Goal: Transaction & Acquisition: Purchase product/service

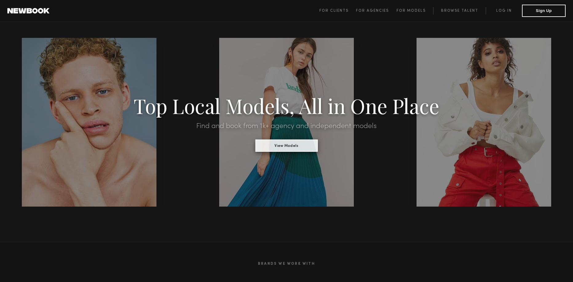
click at [289, 149] on button "View Models" at bounding box center [286, 145] width 62 height 12
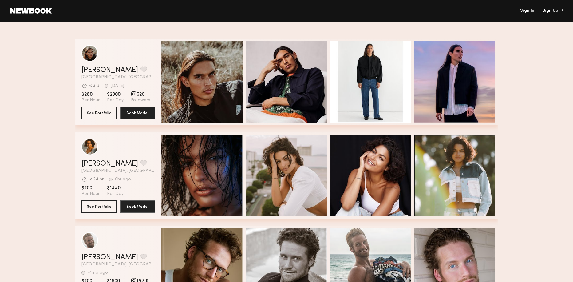
click at [528, 7] on header "Sign In Sign Up" at bounding box center [286, 11] width 573 height 22
click at [526, 10] on link "Sign In" at bounding box center [527, 11] width 14 height 4
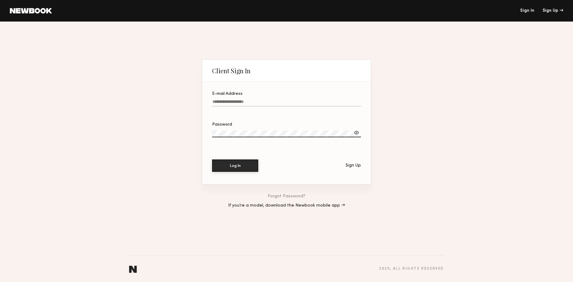
type input "**********"
click at [235, 165] on button "Log In" at bounding box center [235, 165] width 46 height 12
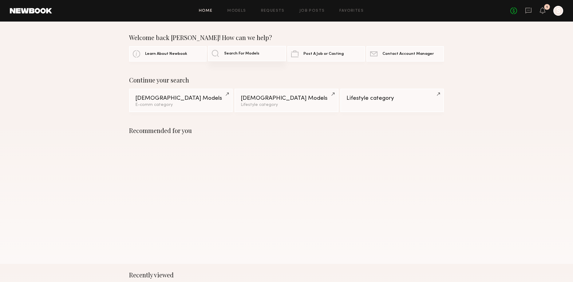
click at [258, 57] on link "Search For Models" at bounding box center [246, 53] width 77 height 15
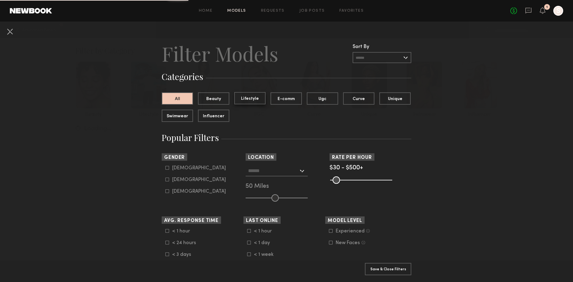
click at [250, 99] on button "Lifestyle" at bounding box center [249, 98] width 31 height 12
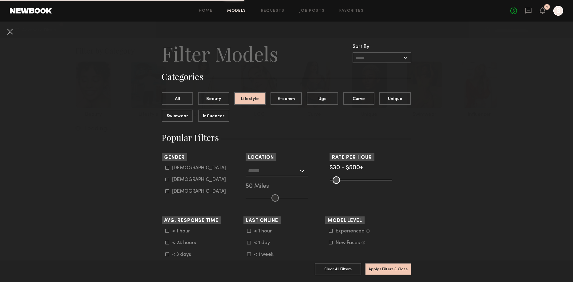
click at [169, 165] on common-framework-checkbox "Male" at bounding box center [204, 168] width 78 height 6
click at [167, 170] on common-framework-checkbox "Male" at bounding box center [204, 168] width 78 height 6
click at [167, 169] on div at bounding box center [167, 168] width 4 height 4
type input "*"
click at [277, 192] on div "Los Angeles, CA New York City, NY Brooklyn, NY Chicago, IL 50 Miles" at bounding box center [287, 183] width 82 height 36
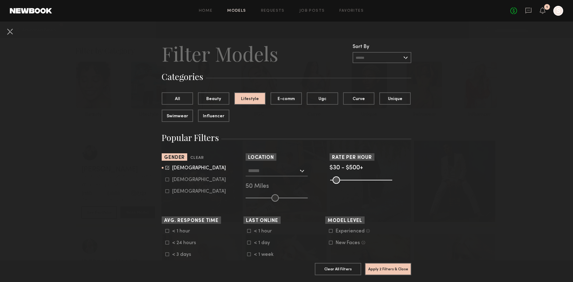
click at [287, 172] on input "text" at bounding box center [273, 170] width 50 height 10
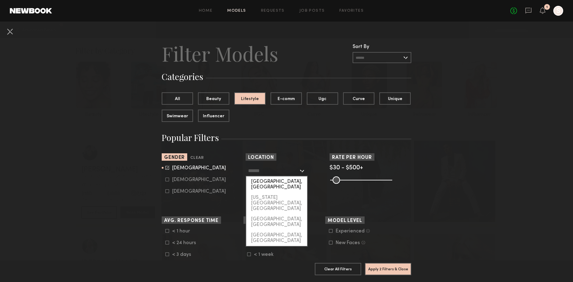
click at [284, 183] on div "Los Angeles, CA" at bounding box center [276, 184] width 61 height 16
type input "**********"
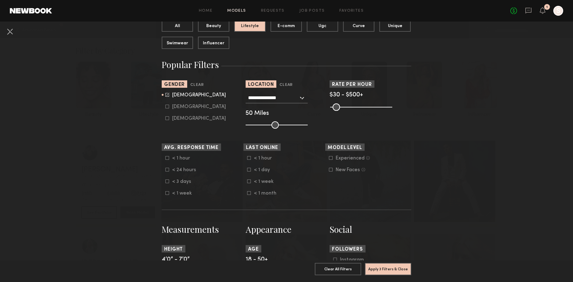
scroll to position [73, 0]
click at [256, 112] on div "50 Miles" at bounding box center [287, 113] width 82 height 6
drag, startPoint x: 275, startPoint y: 124, endPoint x: 264, endPoint y: 125, distance: 11.4
type input "**"
click at [264, 125] on input "range" at bounding box center [277, 124] width 62 height 7
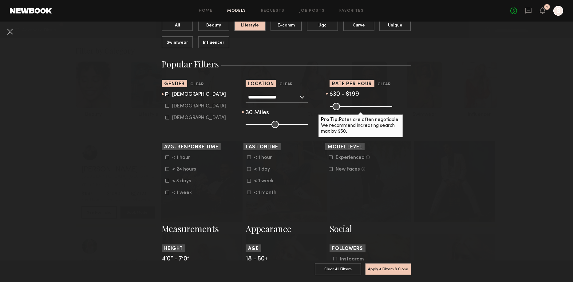
drag, startPoint x: 389, startPoint y: 108, endPoint x: 354, endPoint y: 107, distance: 35.4
click at [354, 107] on input "range" at bounding box center [361, 106] width 62 height 7
click at [360, 94] on div "$30 - $199" at bounding box center [371, 95] width 82 height 6
click at [355, 94] on span "$30 - $199" at bounding box center [345, 94] width 30 height 6
click at [359, 94] on div "$30 - $199" at bounding box center [371, 95] width 82 height 6
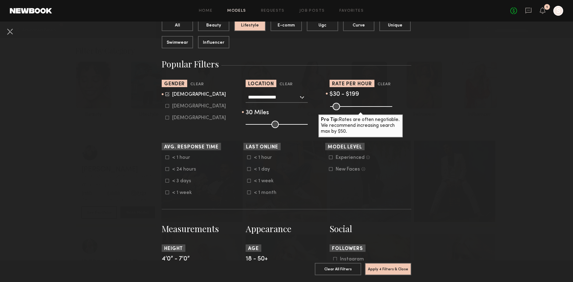
click at [348, 95] on span "$30 - $199" at bounding box center [345, 94] width 30 height 6
drag, startPoint x: 355, startPoint y: 109, endPoint x: 360, endPoint y: 109, distance: 4.4
type input "***"
click at [360, 109] on input "range" at bounding box center [361, 106] width 62 height 7
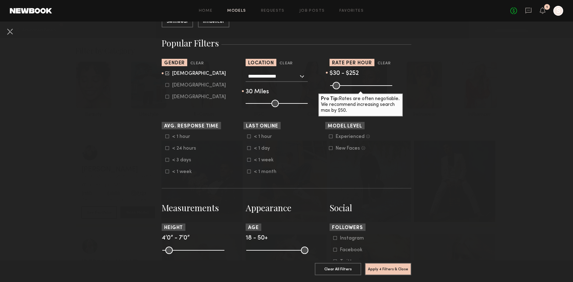
scroll to position [107, 0]
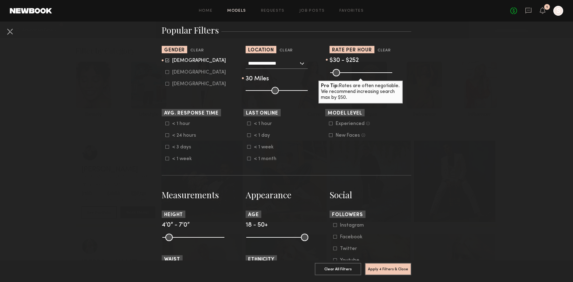
click at [168, 147] on icon at bounding box center [167, 147] width 4 height 4
click at [168, 136] on icon at bounding box center [167, 135] width 4 height 4
click at [168, 124] on icon at bounding box center [167, 123] width 4 height 4
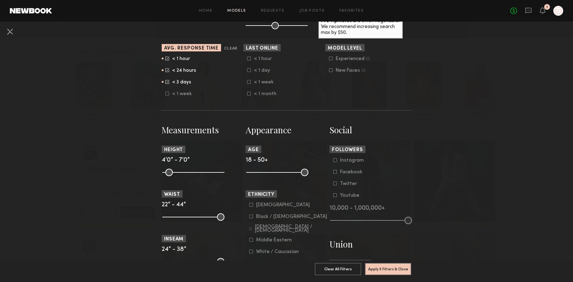
scroll to position [173, 0]
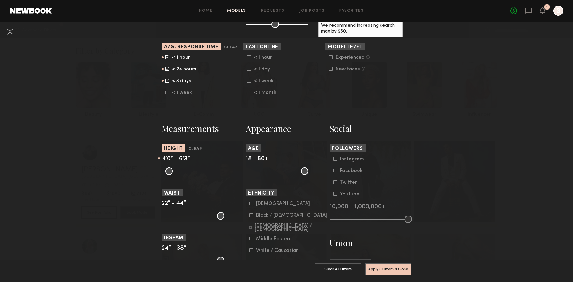
drag, startPoint x: 220, startPoint y: 172, endPoint x: 207, endPoint y: 172, distance: 12.6
type input "**"
click at [207, 172] on input "range" at bounding box center [193, 170] width 62 height 7
type input "**"
drag, startPoint x: 305, startPoint y: 173, endPoint x: 319, endPoint y: 169, distance: 14.6
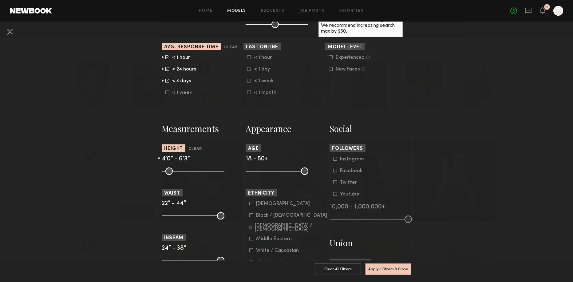
click at [319, 169] on div at bounding box center [287, 170] width 82 height 7
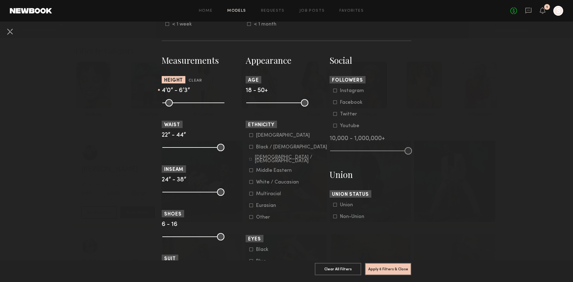
scroll to position [245, 0]
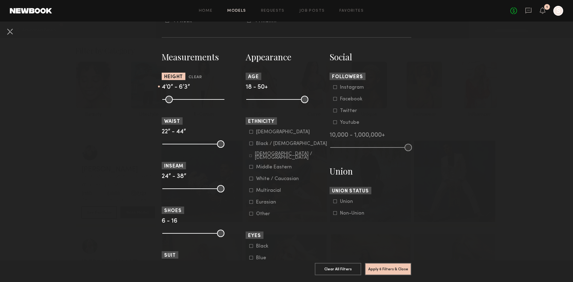
click at [251, 178] on icon at bounding box center [251, 178] width 4 height 4
click at [252, 213] on icon at bounding box center [251, 214] width 4 height 4
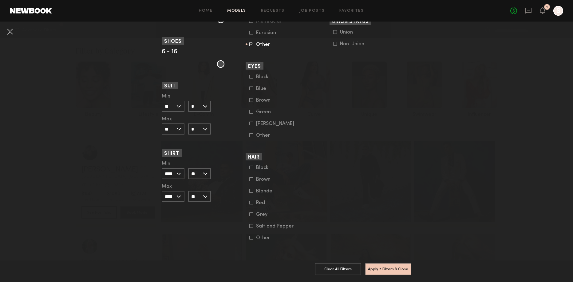
scroll to position [414, 0]
click at [386, 268] on button "Apply 7 Filters & Close" at bounding box center [388, 268] width 46 height 12
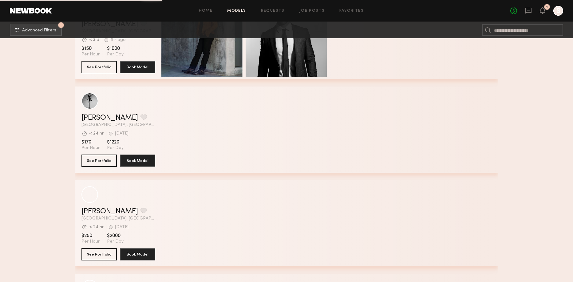
scroll to position [3145, 0]
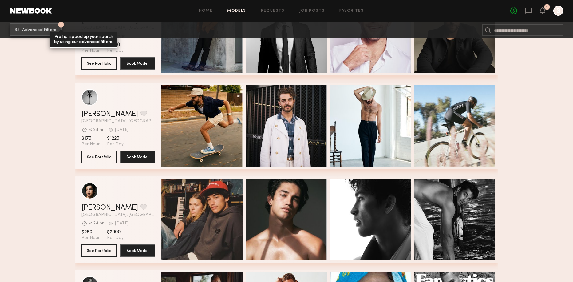
click at [55, 29] on span "Advanced Filters" at bounding box center [39, 30] width 34 height 4
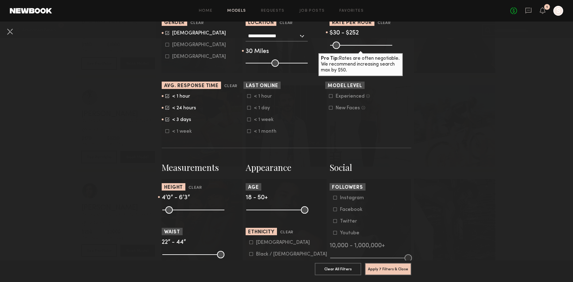
scroll to position [142, 0]
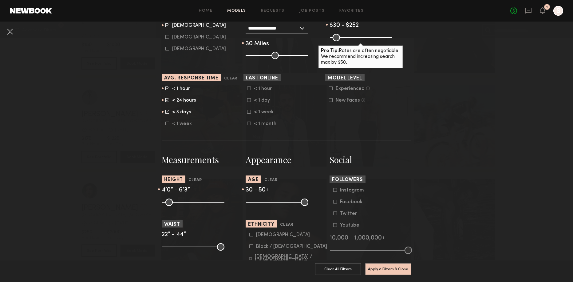
drag, startPoint x: 250, startPoint y: 202, endPoint x: 270, endPoint y: 202, distance: 20.3
type input "**"
click at [270, 202] on input "range" at bounding box center [277, 201] width 62 height 7
click at [394, 270] on button "Apply 8 Filters & Close" at bounding box center [388, 268] width 46 height 12
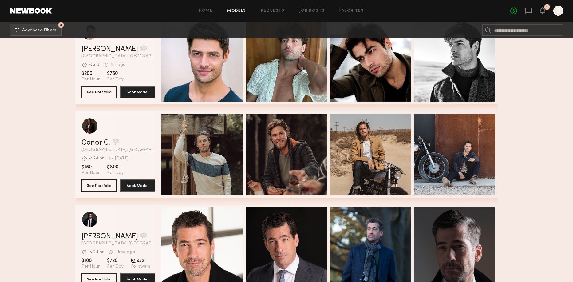
scroll to position [2926, 0]
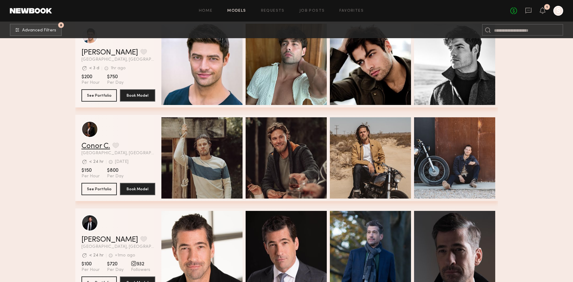
click at [97, 146] on link "Conor C." at bounding box center [95, 145] width 29 height 7
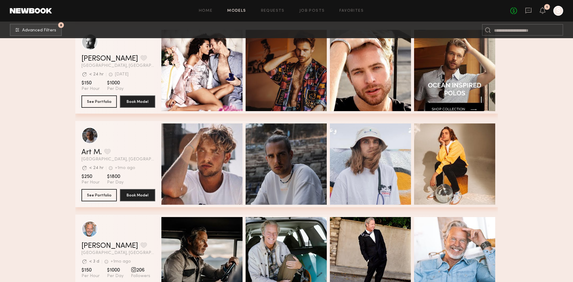
scroll to position [2451, 0]
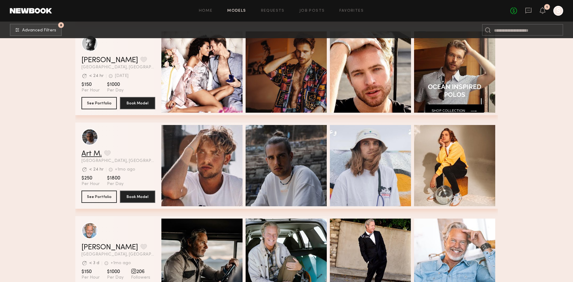
click at [90, 152] on link "Art M." at bounding box center [91, 153] width 20 height 7
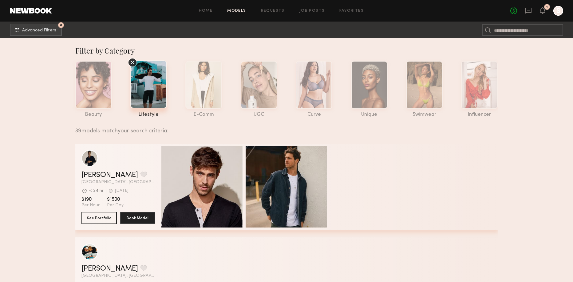
scroll to position [0, 0]
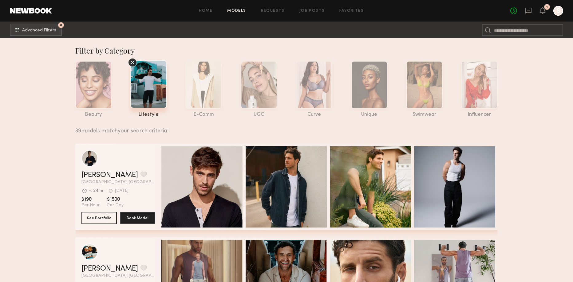
click at [237, 11] on link "Models" at bounding box center [236, 11] width 19 height 4
click at [31, 27] on button "8 Advanced Filters" at bounding box center [36, 29] width 52 height 12
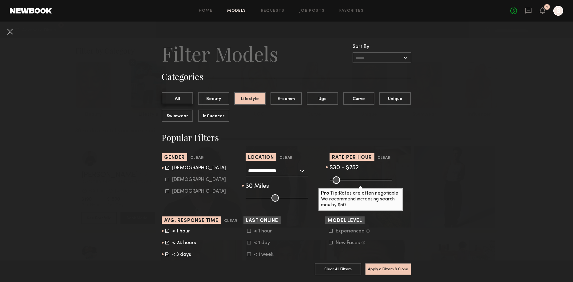
click at [180, 101] on button "All" at bounding box center [177, 98] width 31 height 12
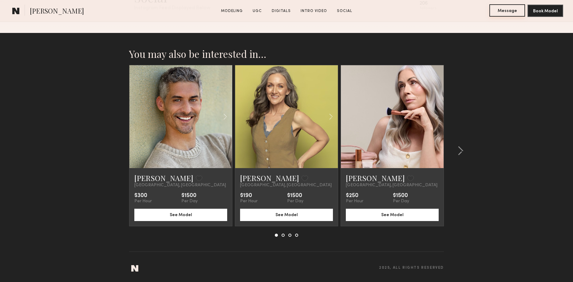
scroll to position [1313, 0]
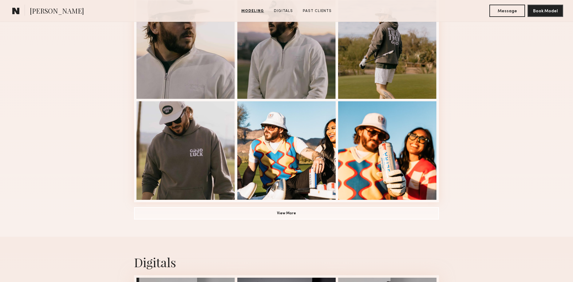
scroll to position [392, 0]
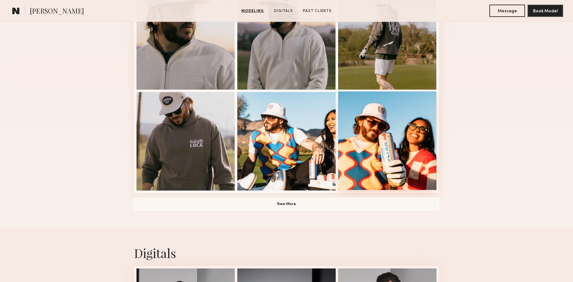
click at [404, 153] on div at bounding box center [387, 140] width 98 height 98
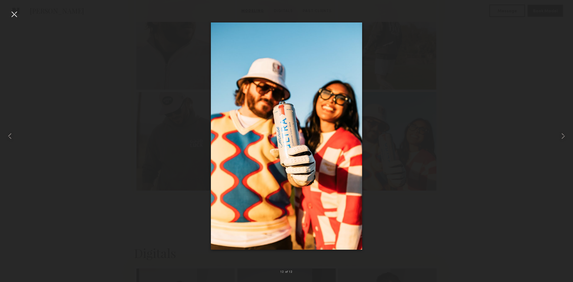
click at [520, 63] on div at bounding box center [286, 136] width 573 height 252
click at [18, 13] on div at bounding box center [14, 14] width 10 height 10
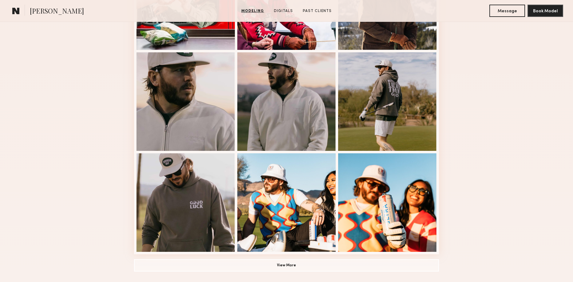
scroll to position [361, 0]
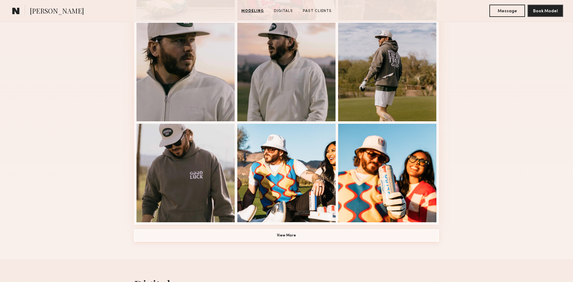
click at [286, 239] on button "View More" at bounding box center [286, 235] width 305 height 12
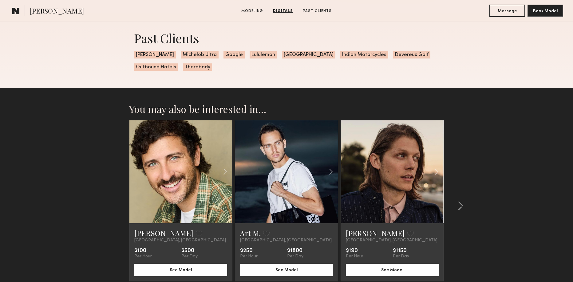
scroll to position [1271, 0]
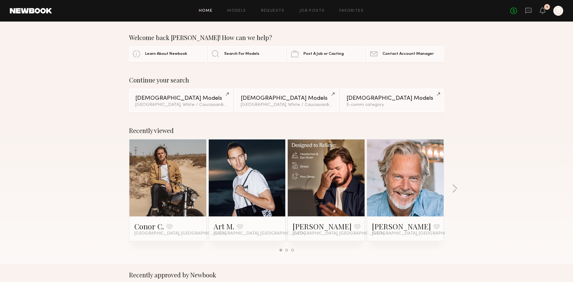
click at [236, 8] on div "Home Models Requests Job Posts Favorites Sign Out No fees up to $5,000 1 S" at bounding box center [307, 11] width 511 height 10
click at [236, 10] on link "Models" at bounding box center [236, 11] width 19 height 4
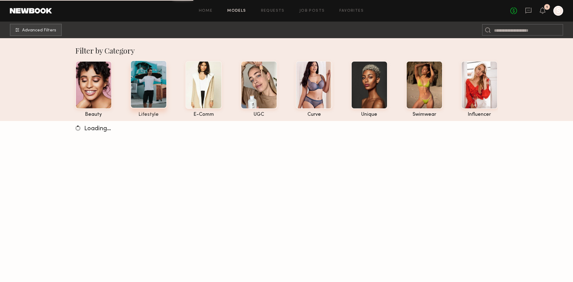
click at [156, 90] on div at bounding box center [148, 84] width 37 height 48
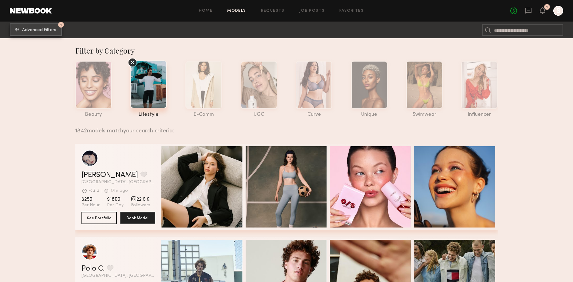
click at [30, 29] on span "Advanced Filters" at bounding box center [39, 30] width 34 height 4
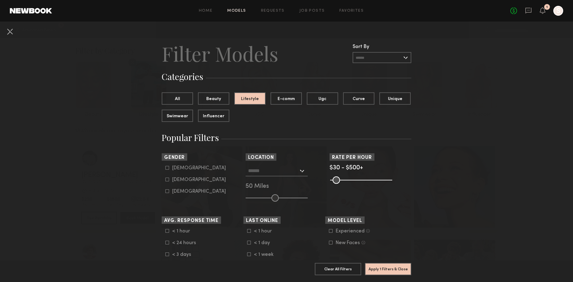
click at [181, 179] on div "Female" at bounding box center [199, 180] width 54 height 4
type input "**"
click at [167, 114] on button "Swimwear" at bounding box center [177, 115] width 31 height 12
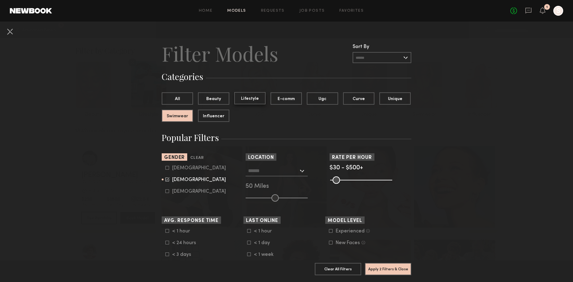
click at [246, 101] on button "Lifestyle" at bounding box center [249, 98] width 31 height 12
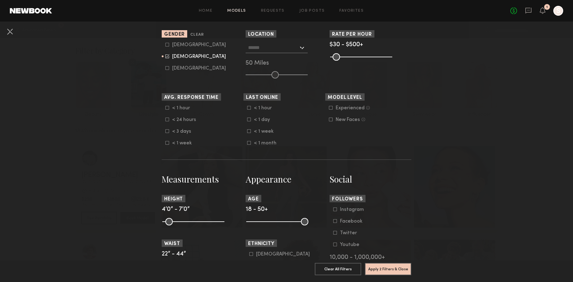
scroll to position [130, 0]
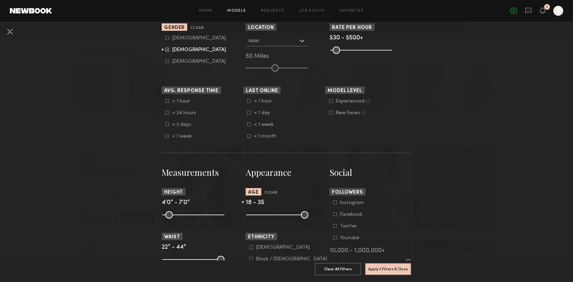
drag, startPoint x: 306, startPoint y: 216, endPoint x: 280, endPoint y: 214, distance: 25.9
type input "**"
click at [280, 214] on input "range" at bounding box center [277, 214] width 62 height 7
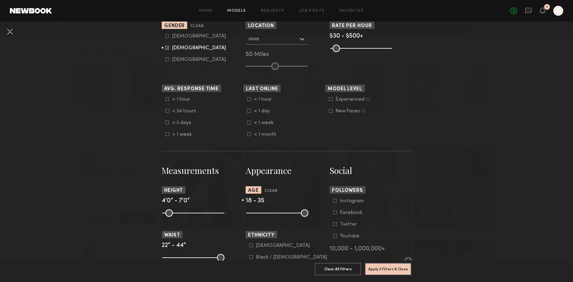
scroll to position [137, 0]
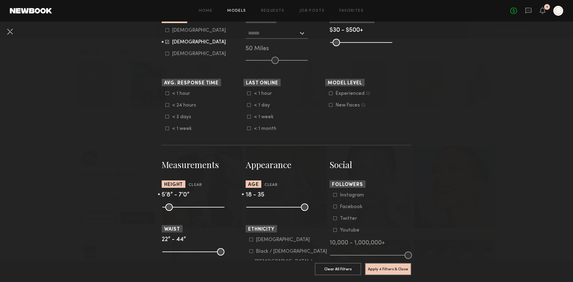
drag, startPoint x: 166, startPoint y: 206, endPoint x: 196, endPoint y: 208, distance: 29.6
type input "**"
click at [196, 208] on input "range" at bounding box center [193, 206] width 62 height 7
drag, startPoint x: 223, startPoint y: 207, endPoint x: 206, endPoint y: 203, distance: 16.6
type input "**"
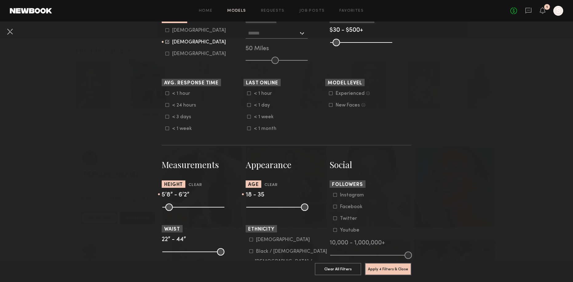
click at [206, 203] on input "range" at bounding box center [193, 206] width 62 height 7
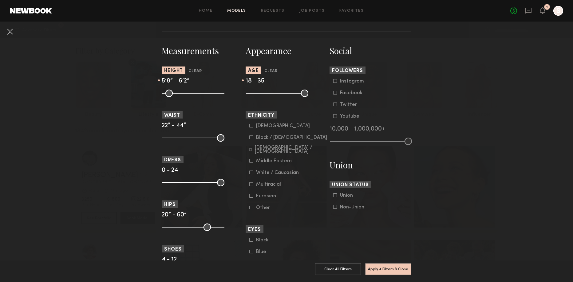
scroll to position [252, 0]
click at [393, 270] on button "Apply 4 Filters & Close" at bounding box center [388, 268] width 46 height 12
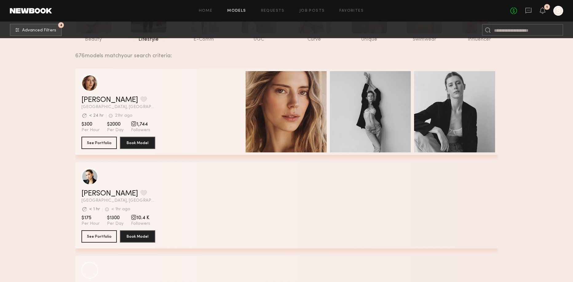
scroll to position [76, 0]
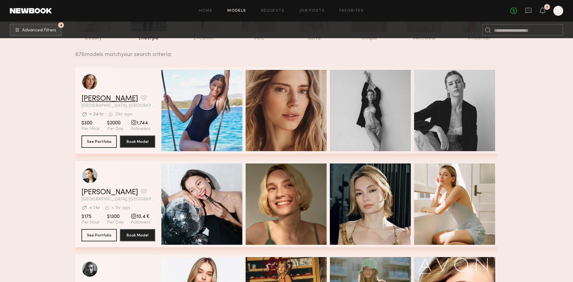
click at [96, 99] on link "Oxana Z." at bounding box center [109, 98] width 57 height 7
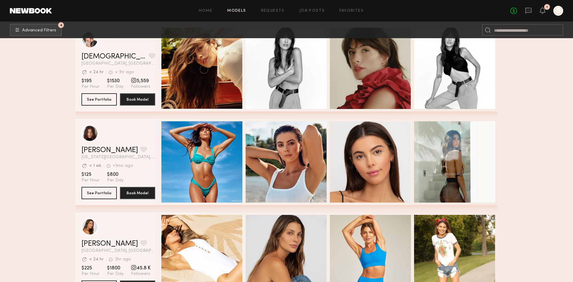
scroll to position [778, 0]
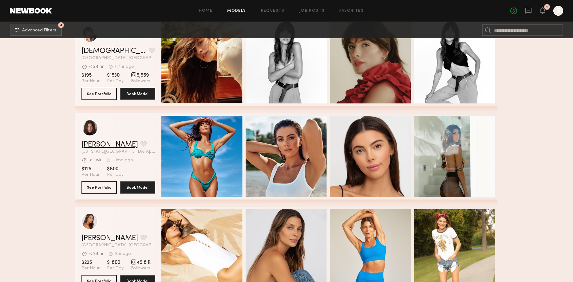
click at [101, 143] on link "Brianna W." at bounding box center [109, 144] width 57 height 7
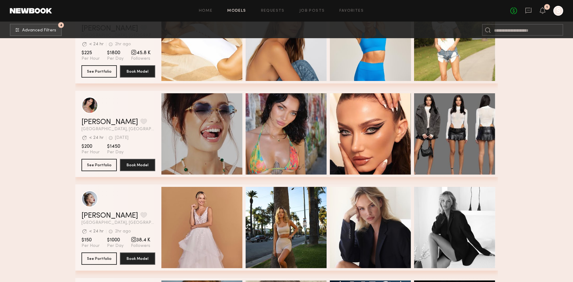
scroll to position [991, 0]
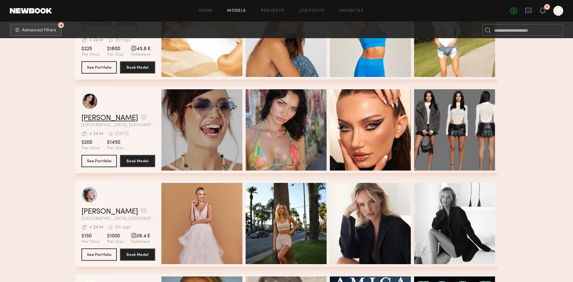
click at [101, 116] on link "Cristina L." at bounding box center [109, 117] width 57 height 7
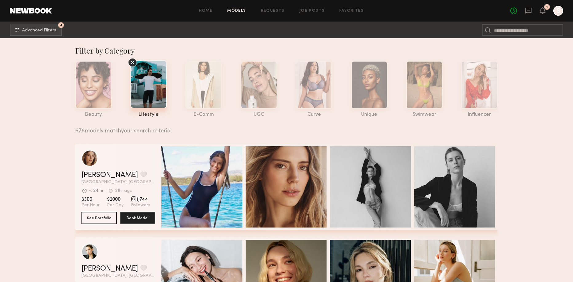
scroll to position [0, 0]
